Goal: Check status

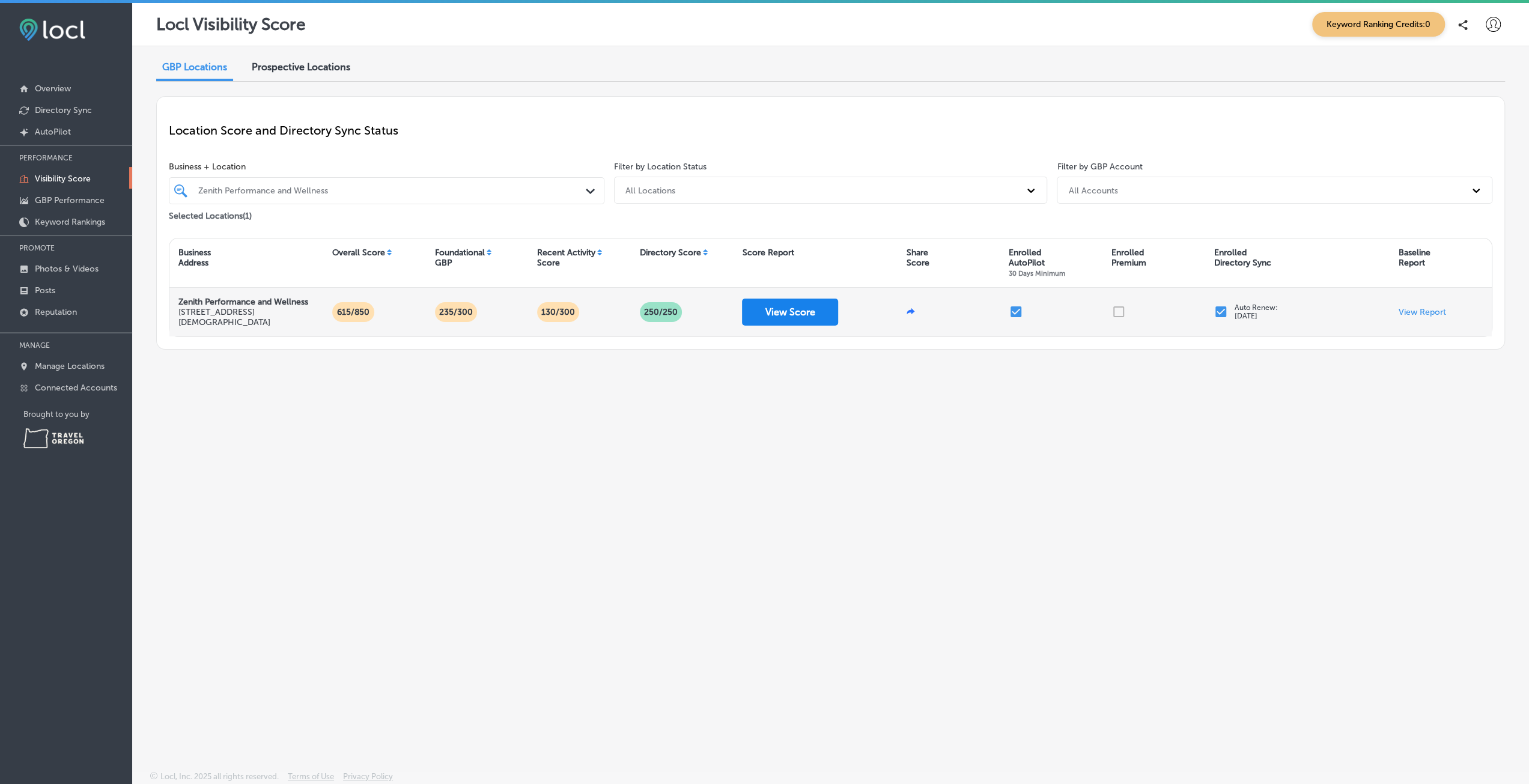
click at [781, 304] on button "View Score" at bounding box center [789, 311] width 96 height 27
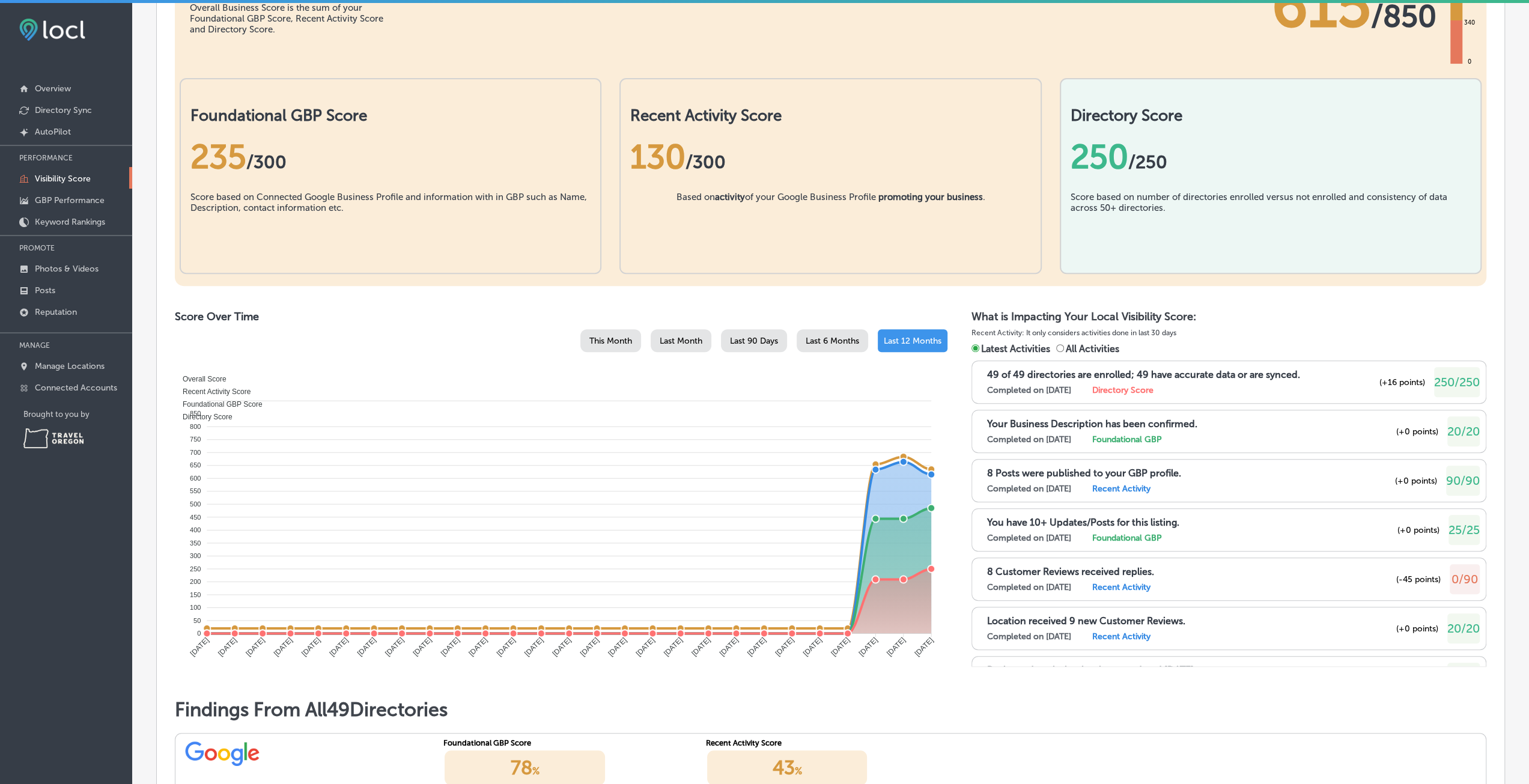
scroll to position [300, 0]
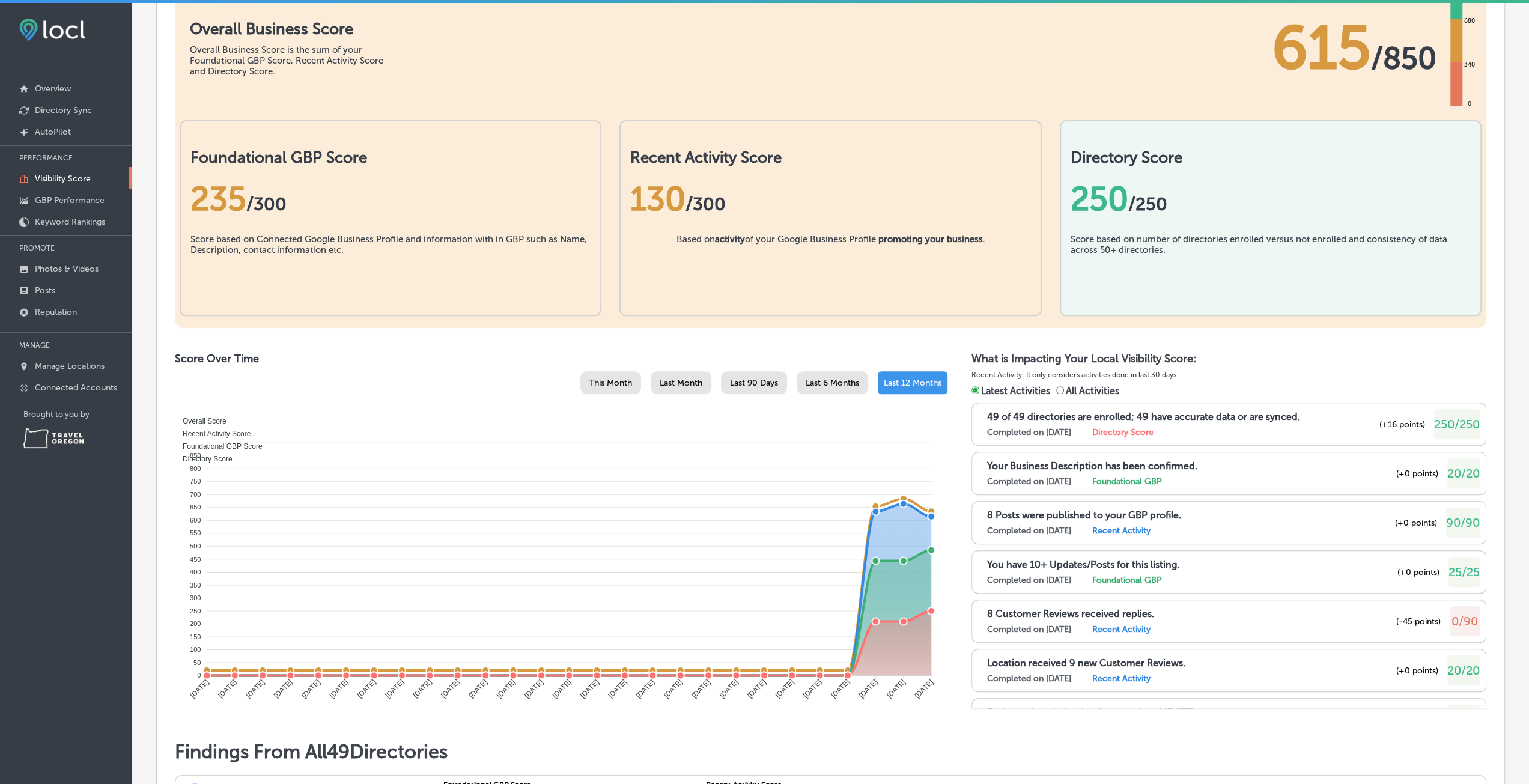
click at [670, 371] on div "Last Month" at bounding box center [680, 382] width 60 height 23
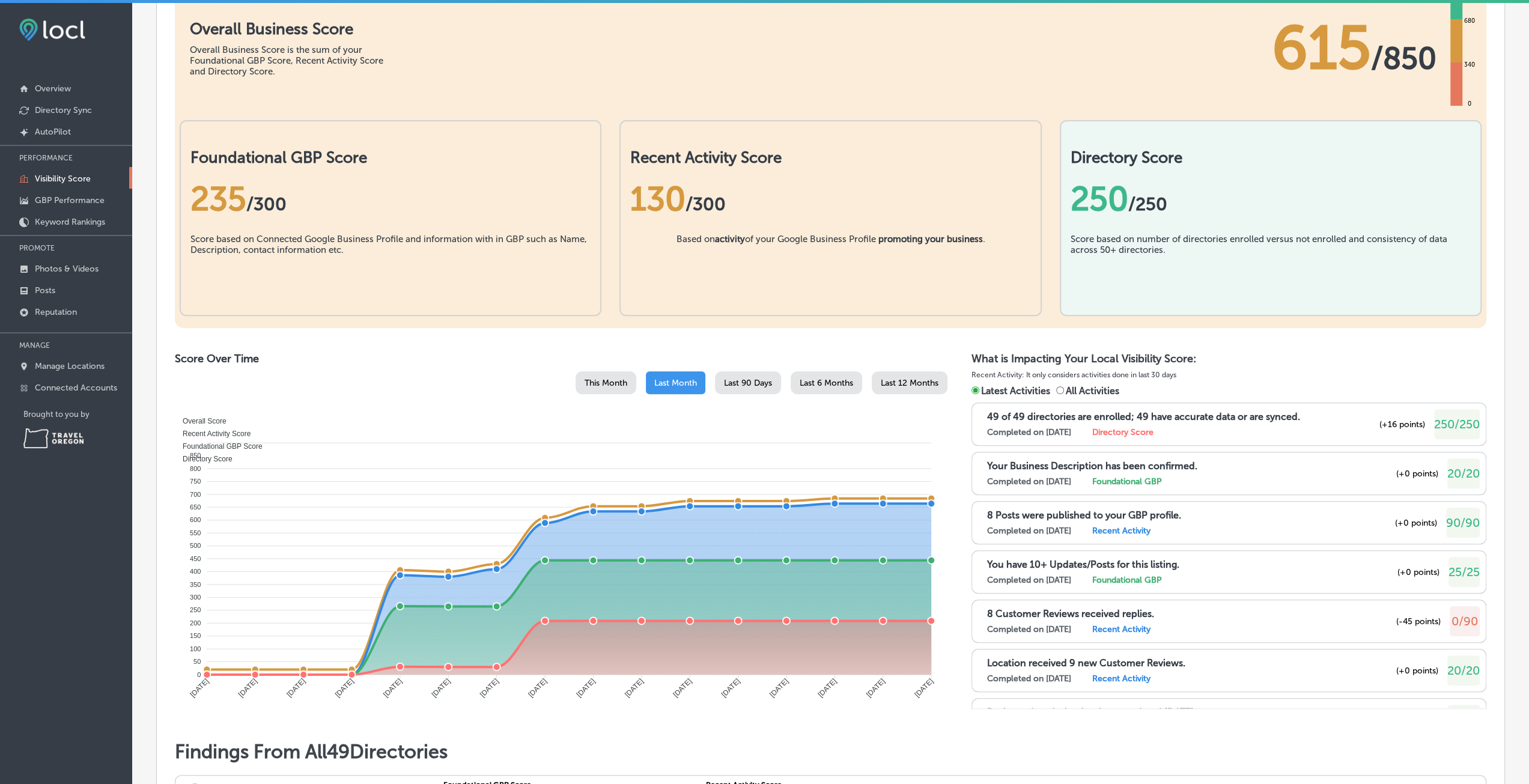
click at [734, 379] on span "Last 90 Days" at bounding box center [748, 383] width 48 height 10
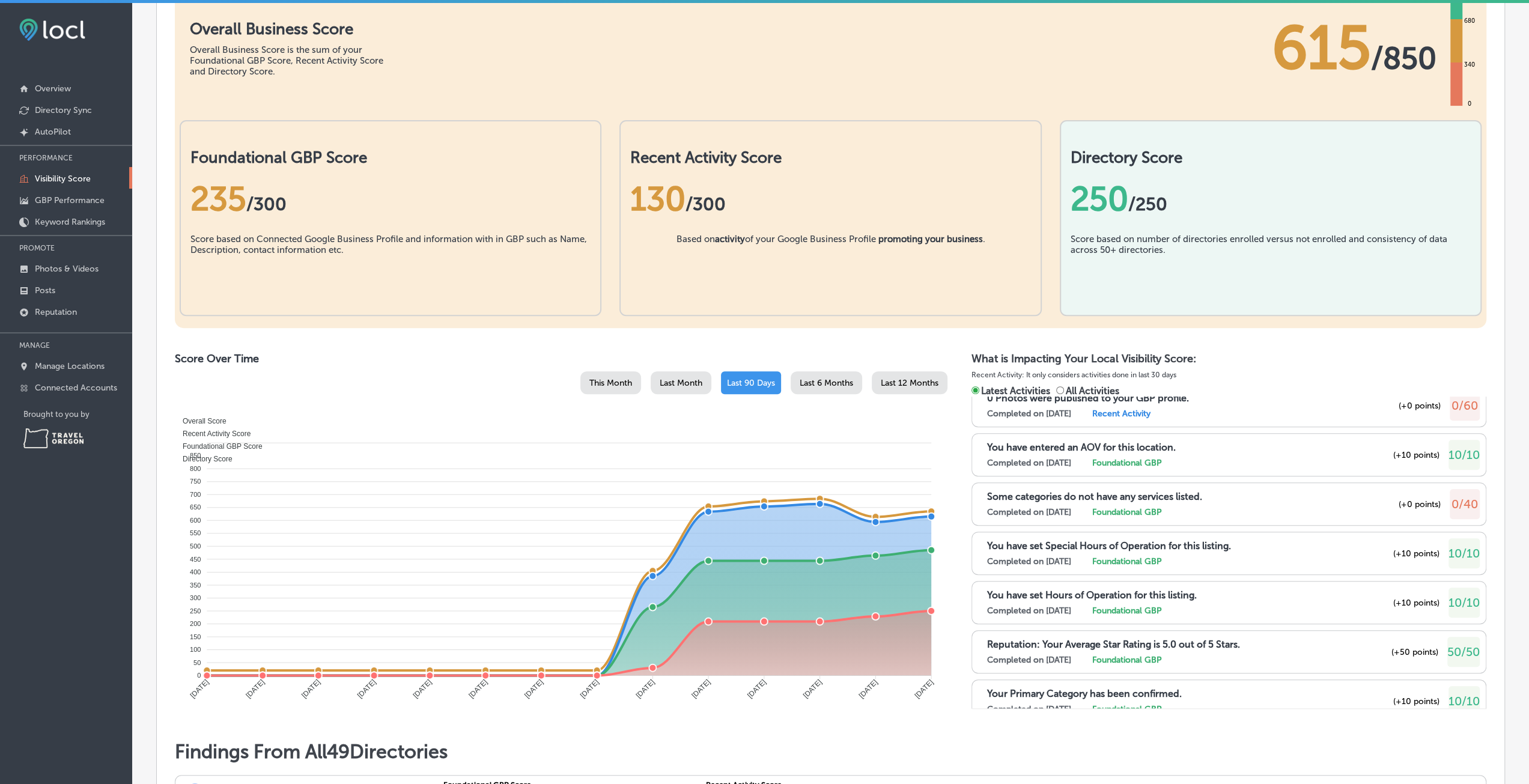
scroll to position [660, 0]
click at [1121, 505] on label "Foundational GBP" at bounding box center [1126, 510] width 69 height 10
click at [1071, 505] on label "Completed on [DATE]" at bounding box center [1028, 510] width 84 height 10
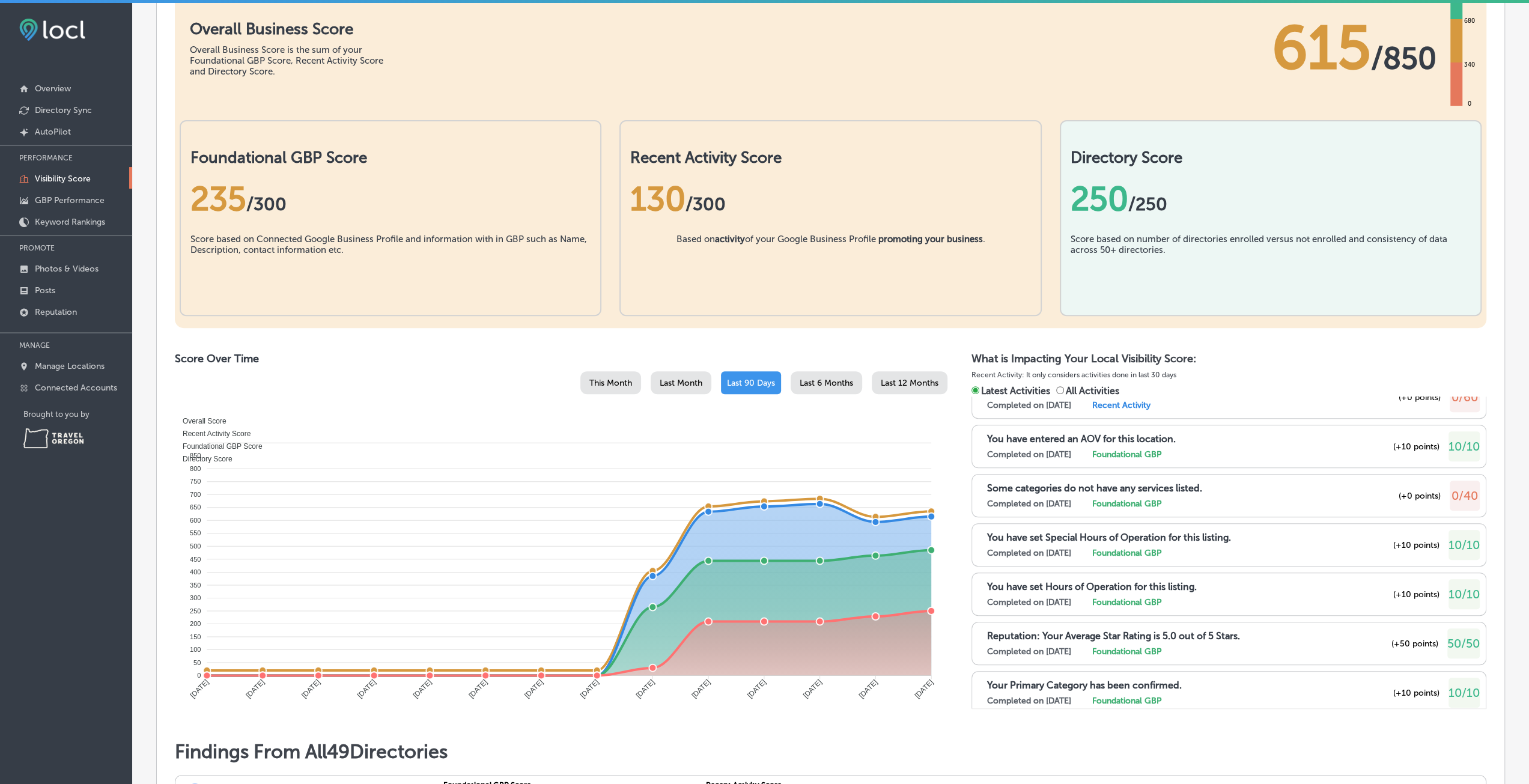
scroll to position [671, 0]
